Goal: Information Seeking & Learning: Learn about a topic

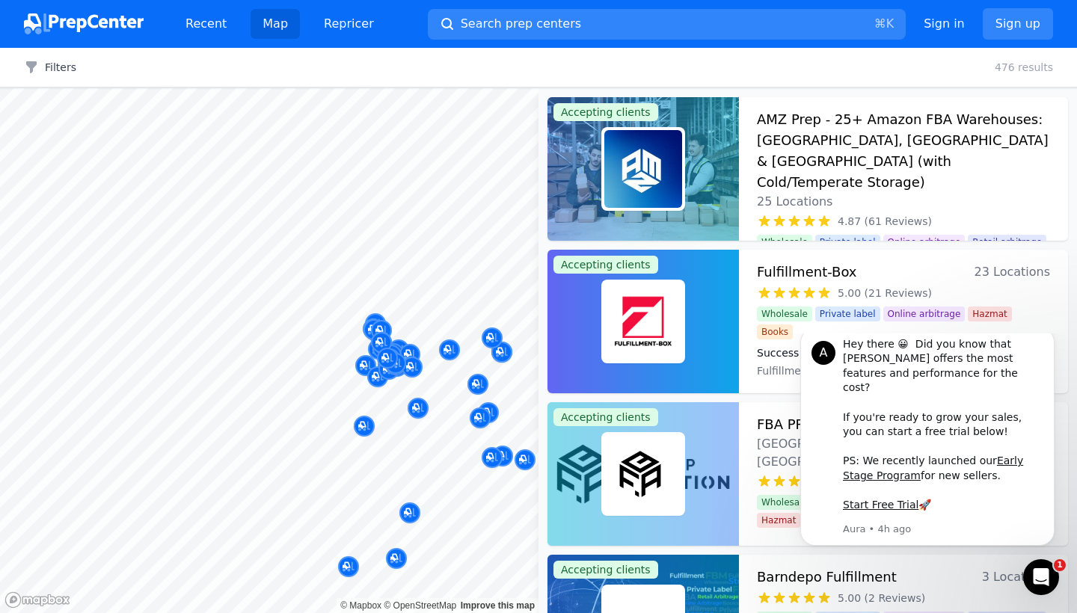
click at [355, 339] on div at bounding box center [387, 342] width 287 height 12
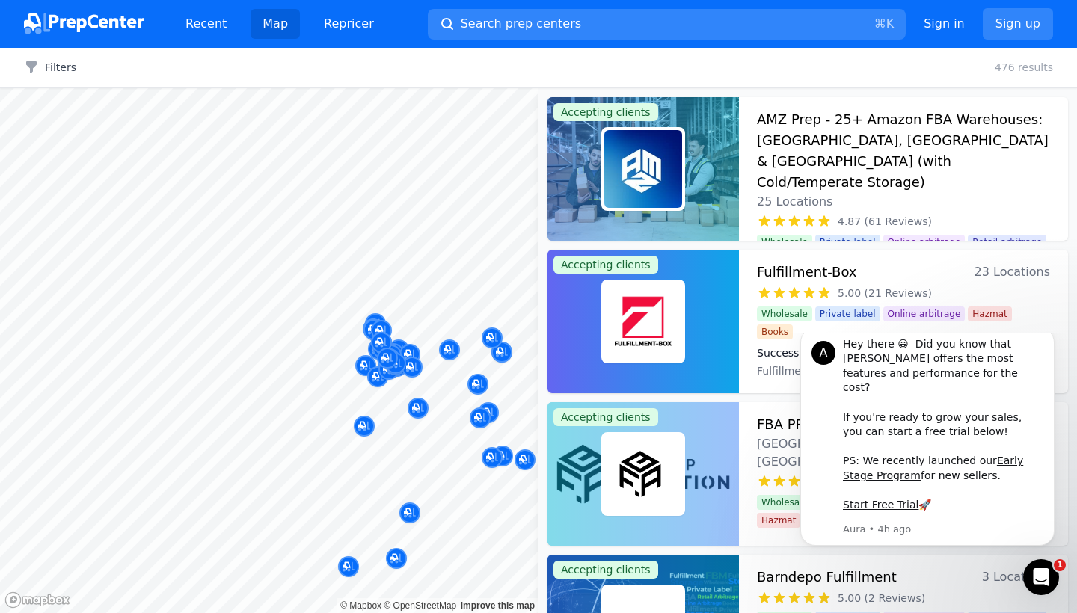
click at [355, 339] on div at bounding box center [387, 342] width 287 height 12
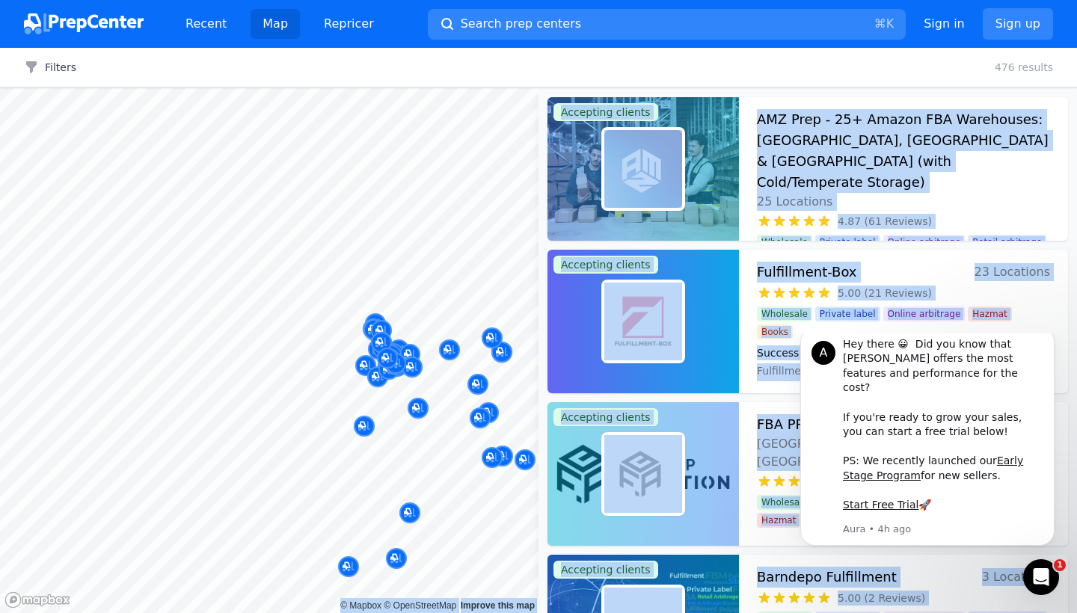
click at [330, 375] on body "Recent Map Repricer Search prep centers ⌘ K Open main menu Sign in Sign up Filt…" at bounding box center [538, 306] width 1077 height 613
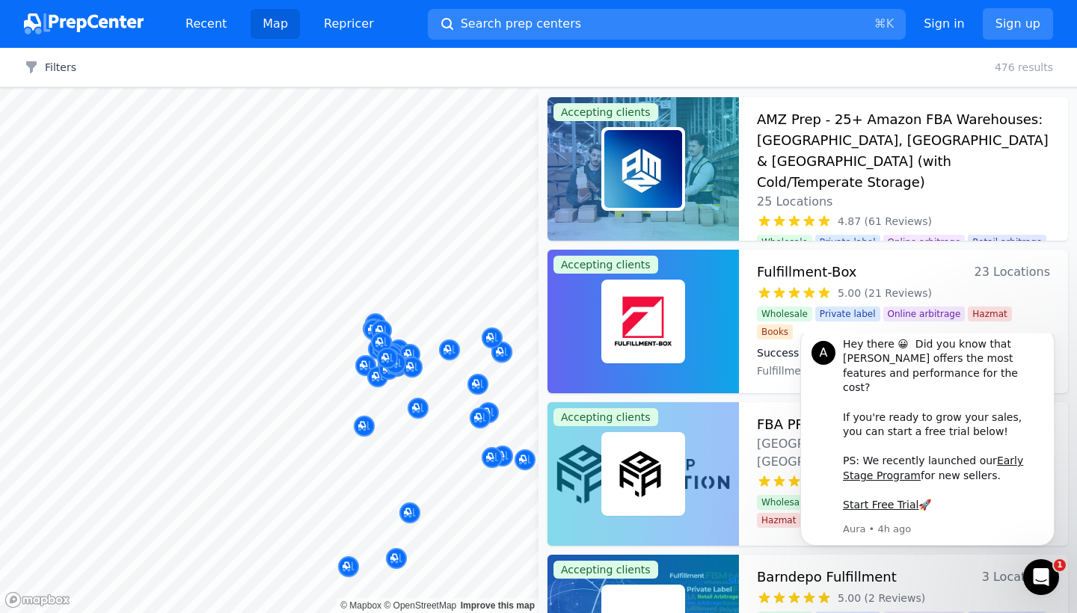
click at [298, 352] on div at bounding box center [365, 349] width 287 height 12
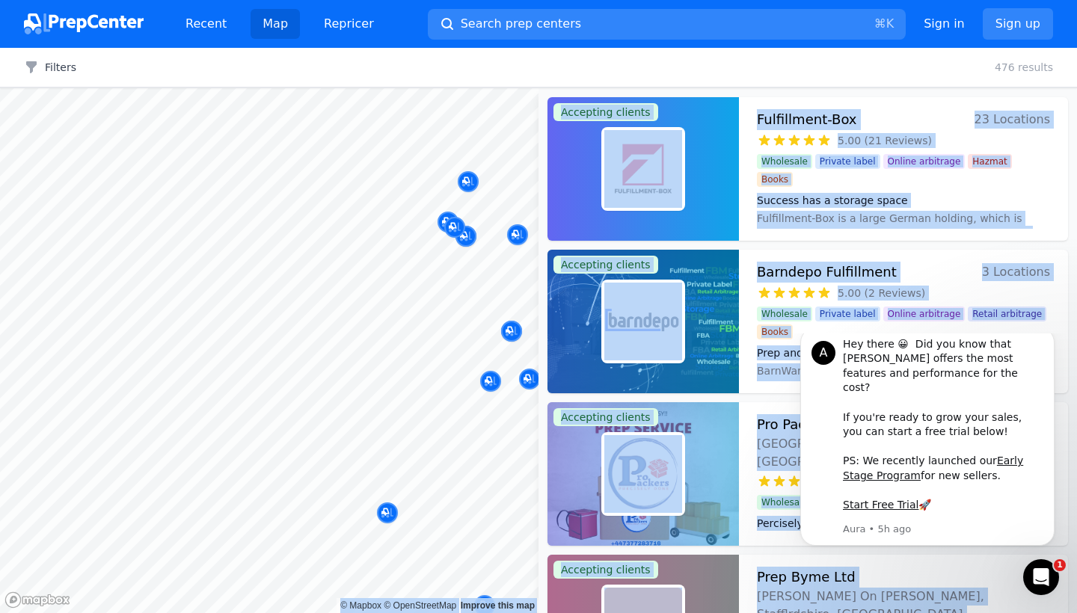
click at [173, 312] on body "Recent Map Repricer Search prep centers ⌘ K Open main menu Sign in Sign up Filt…" at bounding box center [538, 306] width 1077 height 613
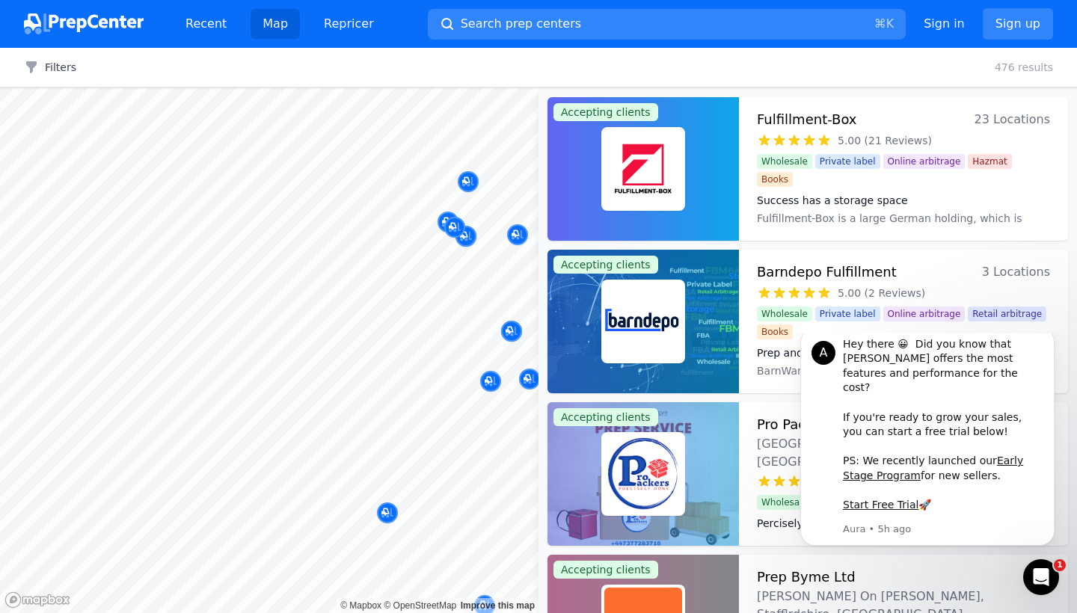
click at [390, 353] on div at bounding box center [365, 349] width 287 height 12
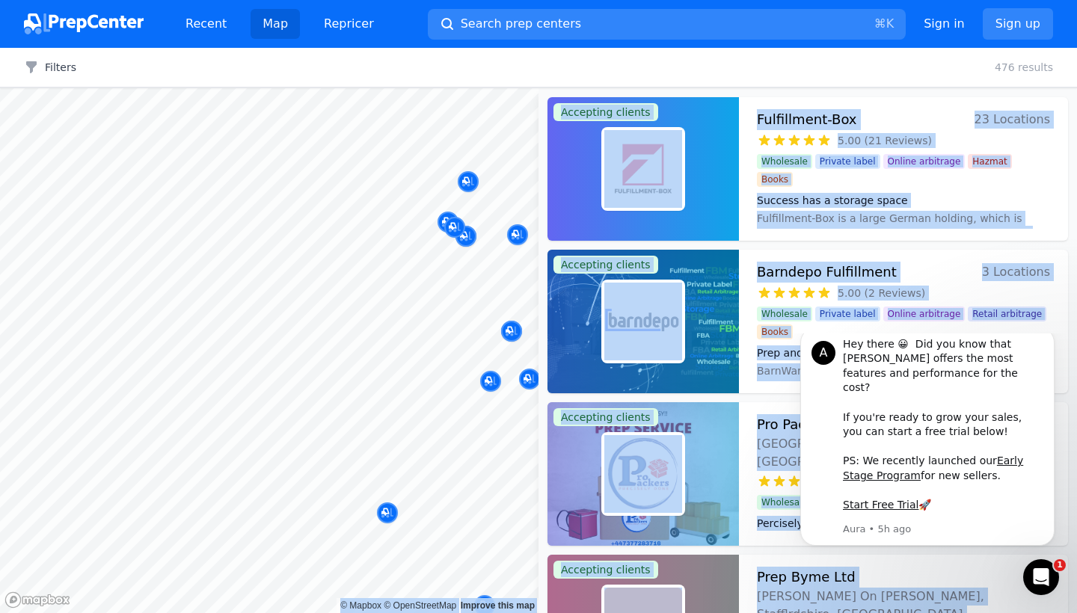
click at [235, 253] on body "Recent Map Repricer Search prep centers ⌘ K Open main menu Sign in Sign up Filt…" at bounding box center [538, 306] width 1077 height 613
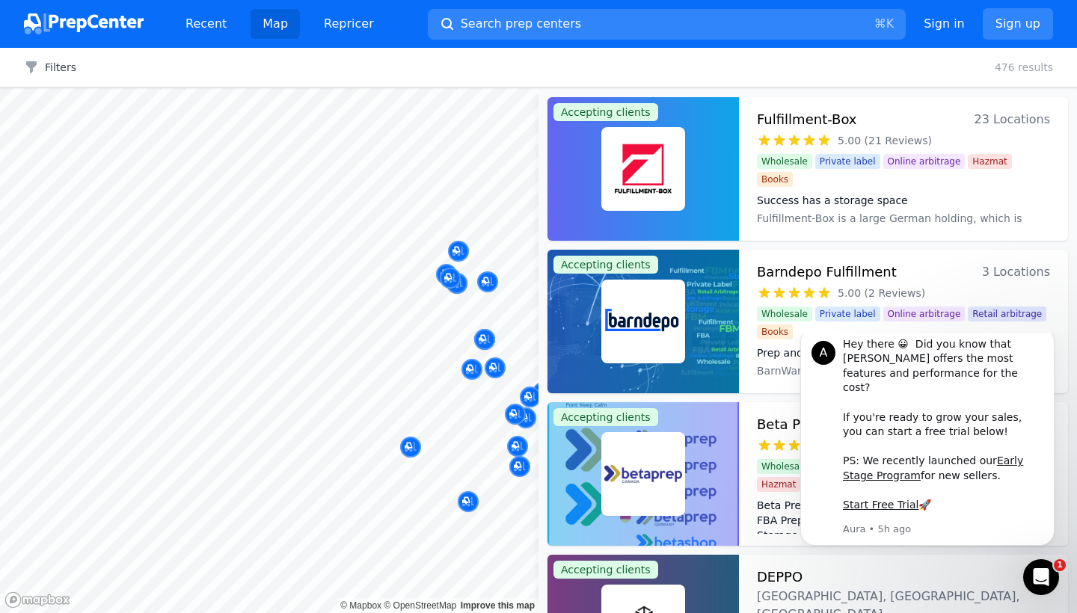
drag, startPoint x: 393, startPoint y: 344, endPoint x: 221, endPoint y: 269, distance: 186.8
click at [221, 269] on body "Recent Map Repricer Search prep centers ⌘ K Open main menu Sign in Sign up Filt…" at bounding box center [538, 306] width 1077 height 613
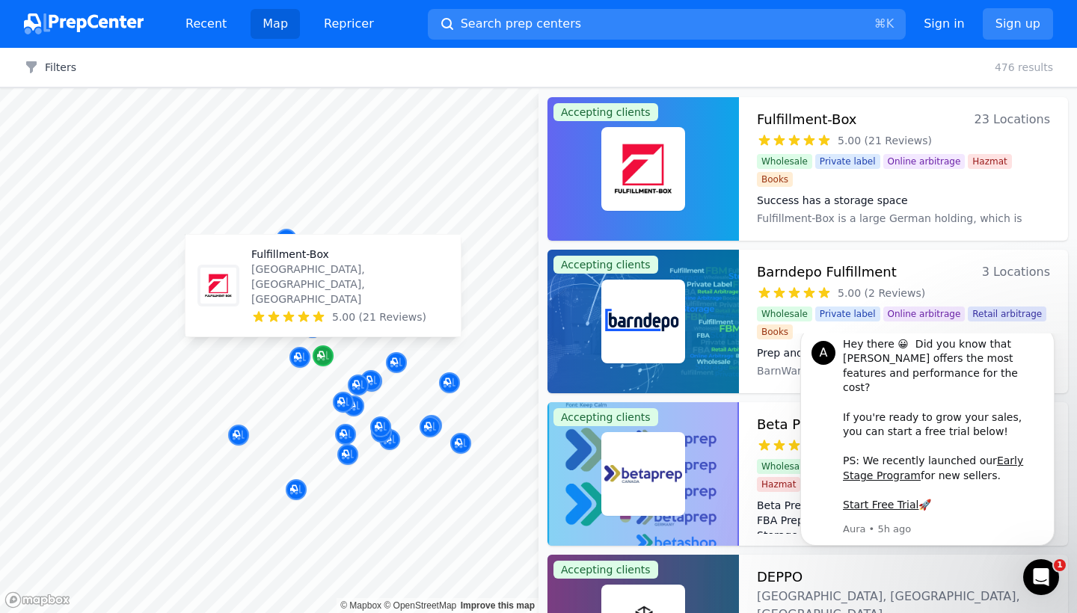
click at [325, 357] on icon "Map marker" at bounding box center [323, 355] width 12 height 15
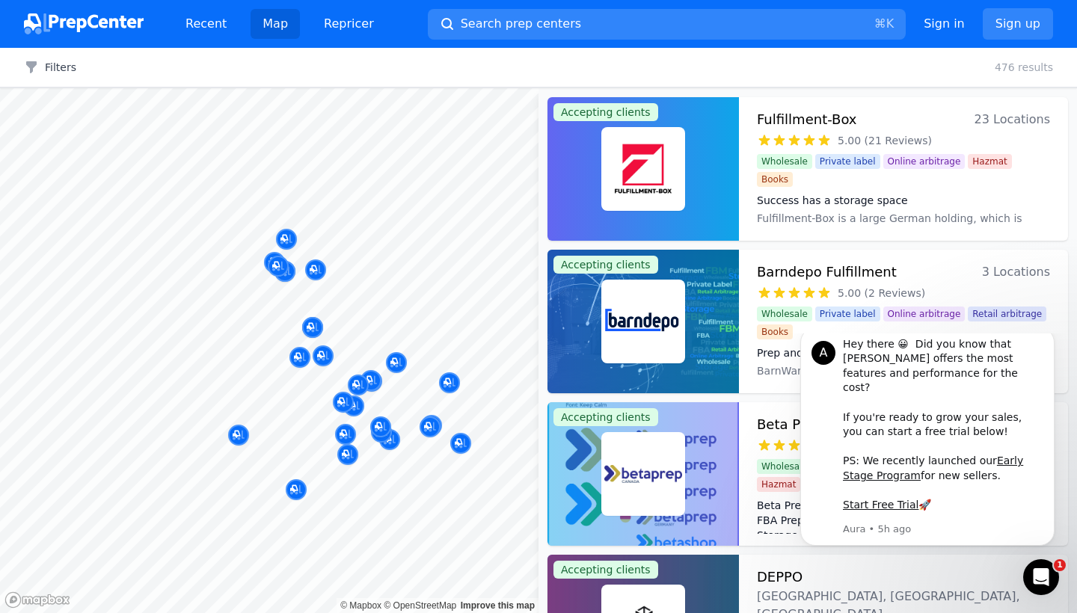
click at [325, 351] on div at bounding box center [365, 349] width 287 height 12
click at [324, 354] on div at bounding box center [365, 349] width 287 height 12
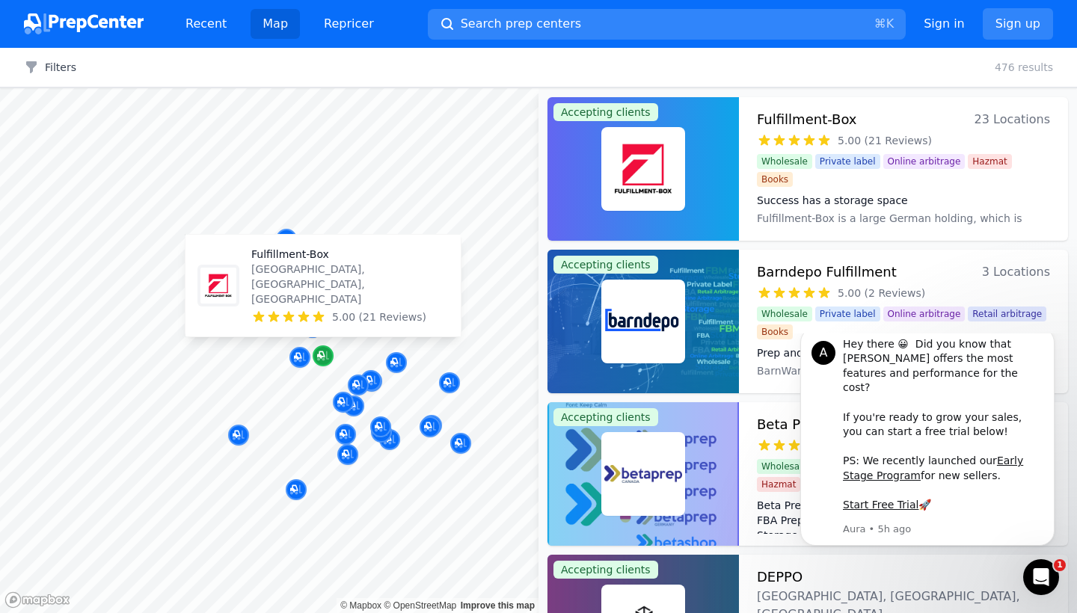
click at [324, 360] on icon "Map marker" at bounding box center [323, 355] width 12 height 15
click at [307, 306] on p "Coventry, West Midlands, GB" at bounding box center [349, 284] width 197 height 45
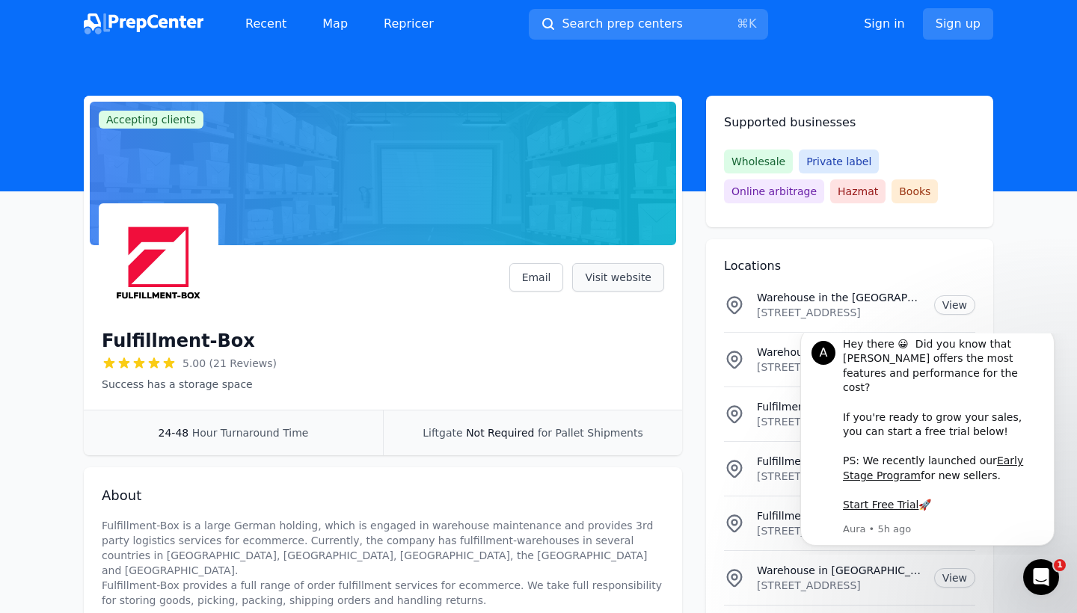
click at [599, 280] on link "Visit website" at bounding box center [618, 277] width 92 height 28
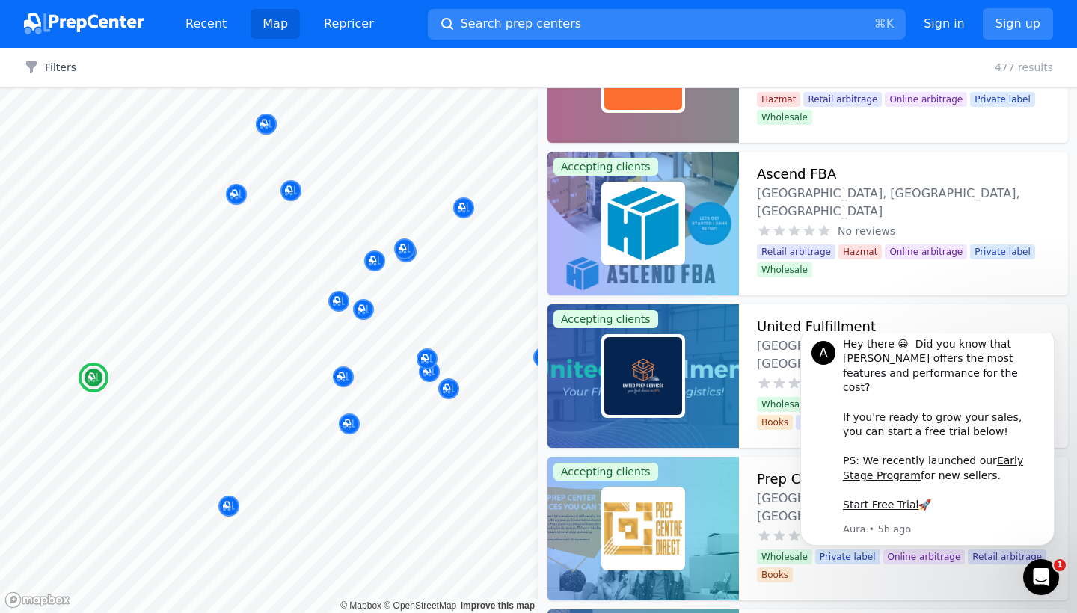
scroll to position [861, 0]
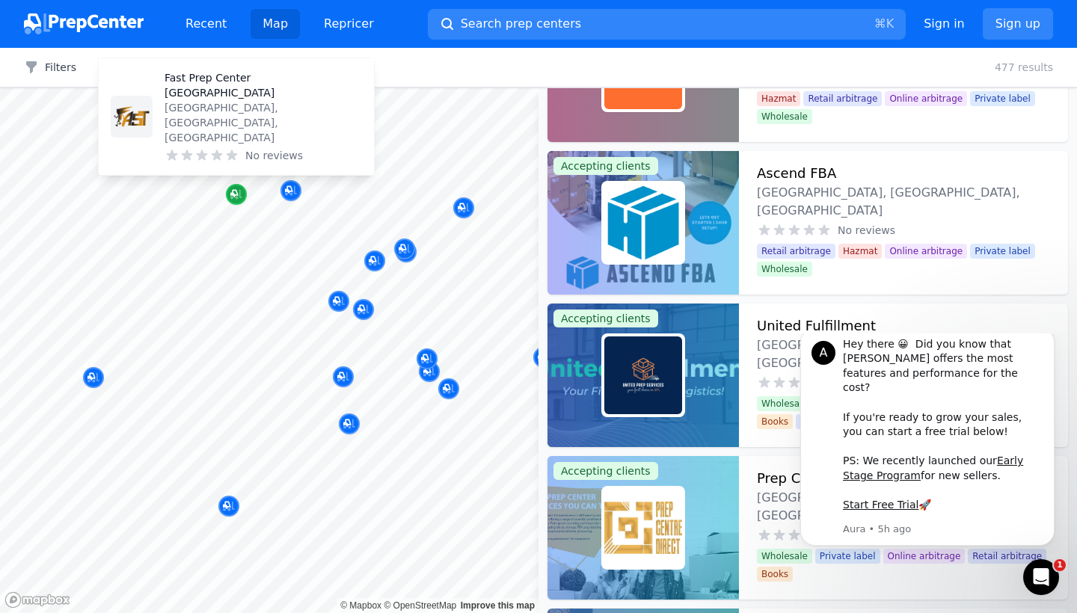
click at [233, 192] on icon "Map marker" at bounding box center [233, 193] width 7 height 7
click at [236, 200] on icon "Map marker" at bounding box center [236, 194] width 12 height 15
click at [236, 197] on icon "Map marker" at bounding box center [236, 195] width 12 height 10
click at [209, 141] on p "Birmingham, Birmingham, GB" at bounding box center [262, 122] width 197 height 45
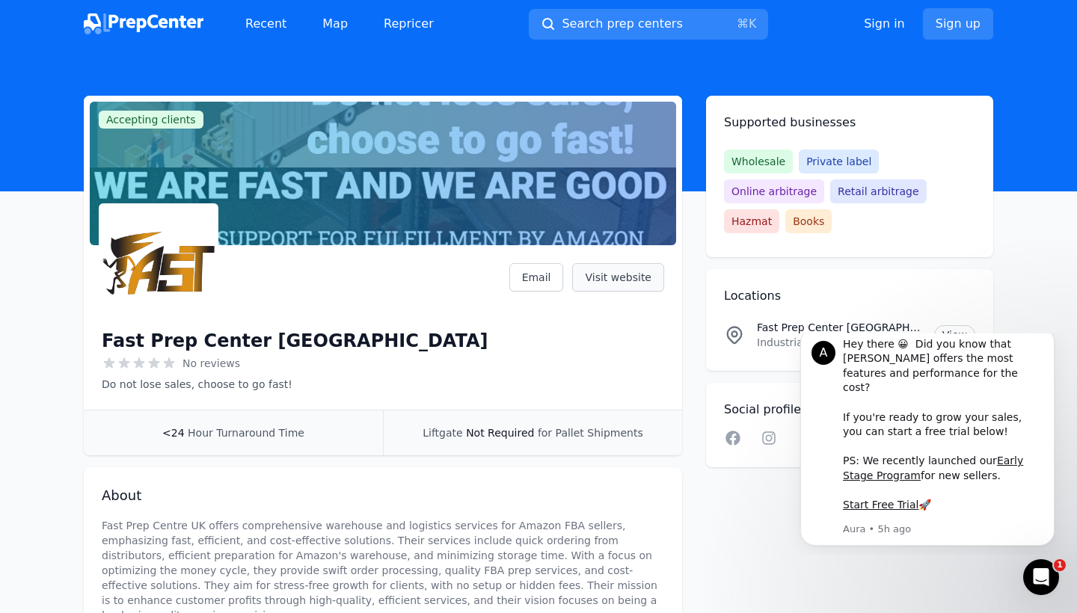
click at [616, 273] on link "Visit website" at bounding box center [618, 277] width 92 height 28
click at [333, 37] on link "Map" at bounding box center [334, 24] width 49 height 30
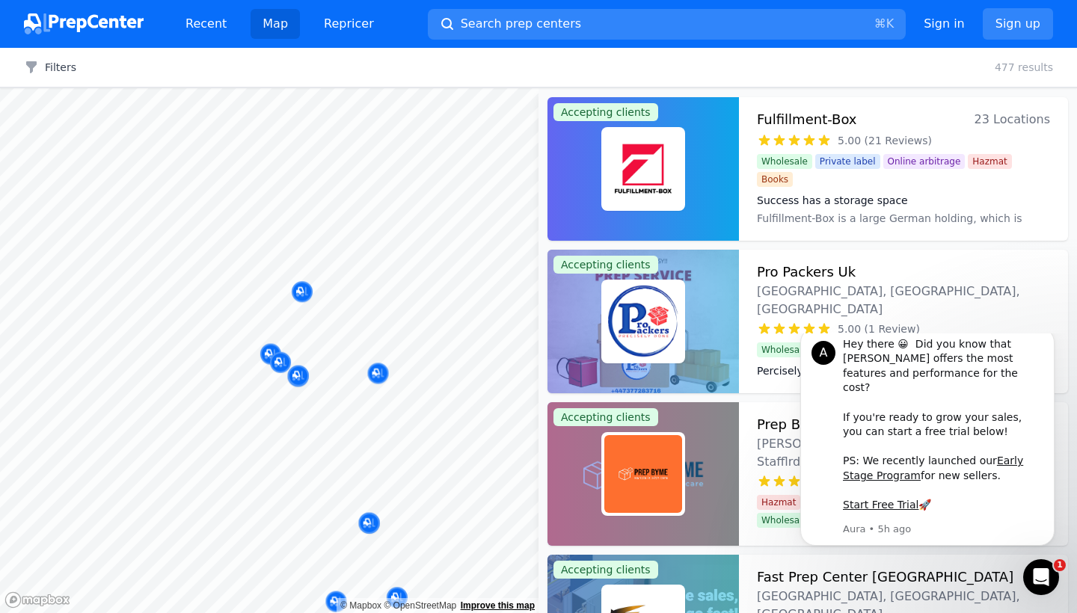
click at [462, 608] on div "© Mapbox © OpenStreetMap Improve this map" at bounding box center [269, 350] width 538 height 525
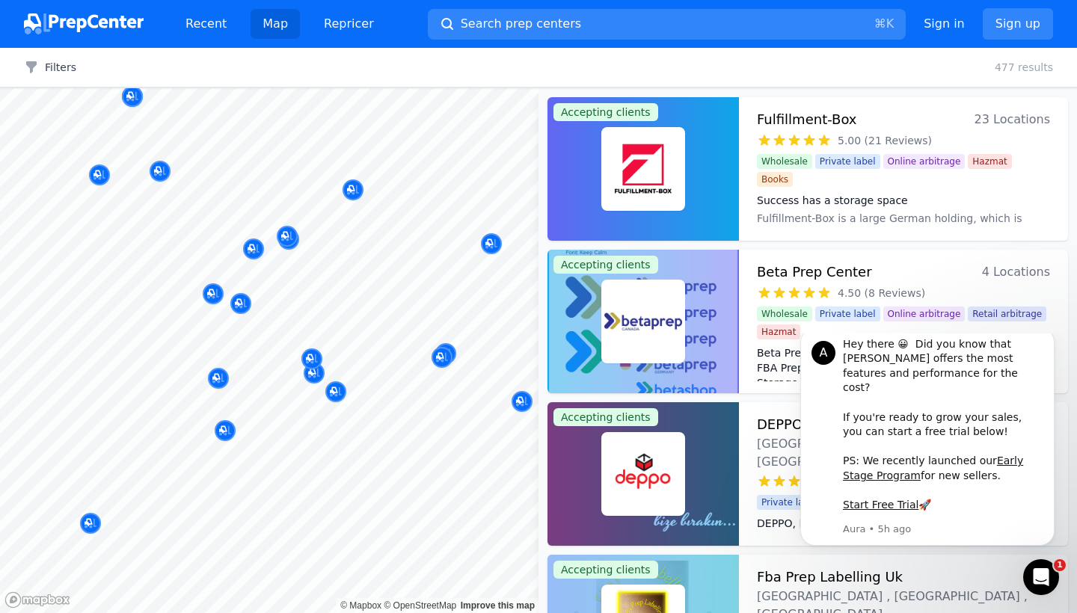
click at [250, 310] on button "Map marker" at bounding box center [240, 304] width 21 height 22
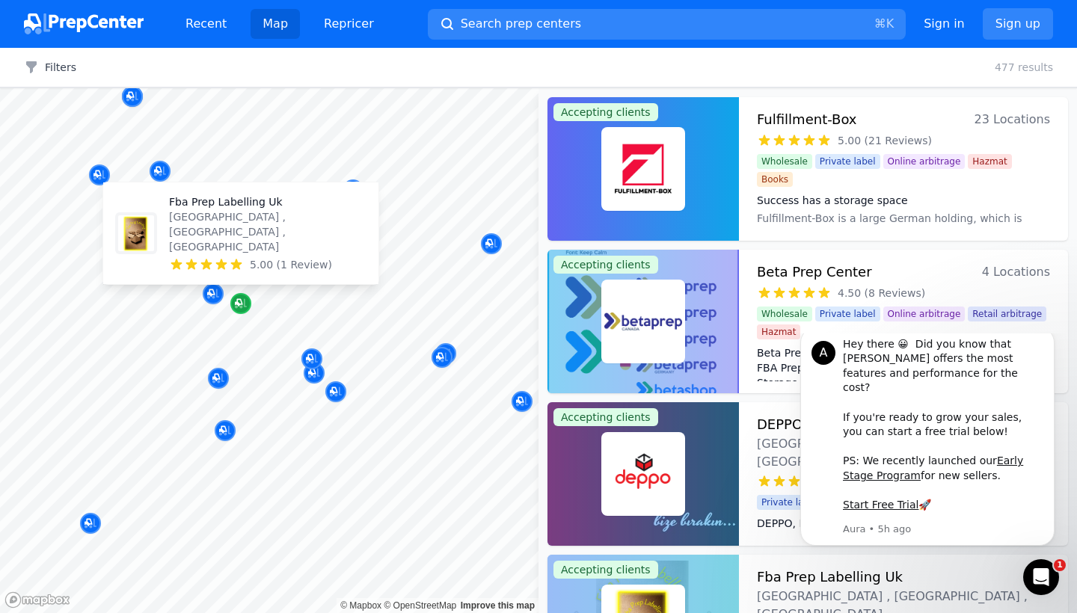
click at [243, 303] on icon "Map marker" at bounding box center [241, 303] width 12 height 15
click at [231, 259] on icon at bounding box center [236, 264] width 15 height 15
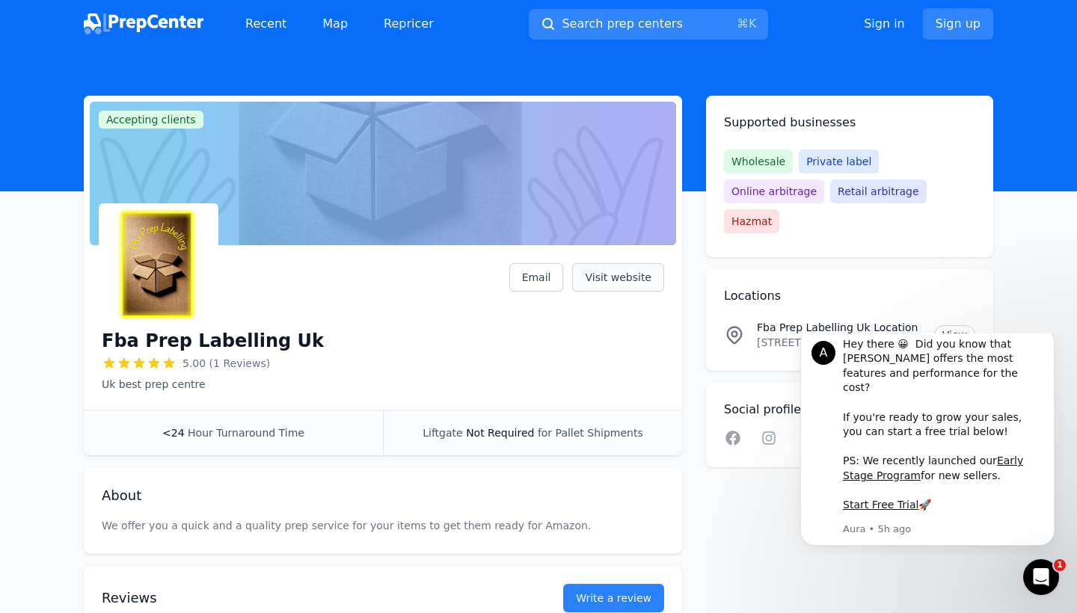
click at [605, 289] on link "Visit website" at bounding box center [618, 277] width 92 height 28
click at [948, 325] on link "View" at bounding box center [954, 334] width 41 height 19
